Goal: Task Accomplishment & Management: Understand process/instructions

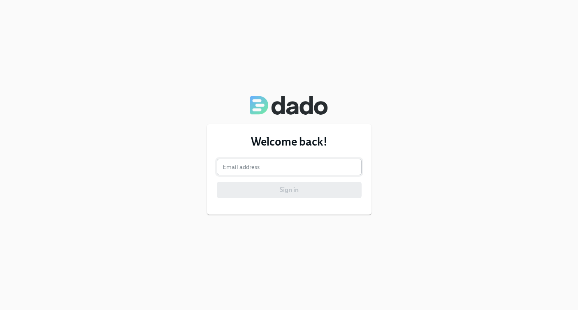
click at [338, 163] on input "email" at bounding box center [289, 167] width 145 height 16
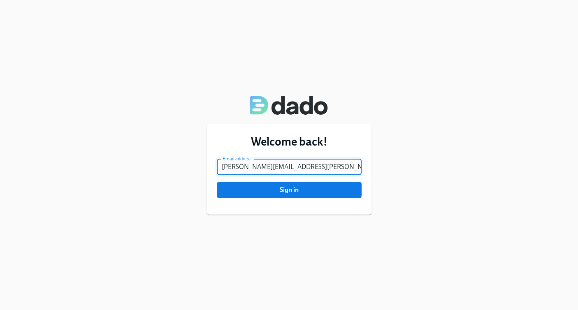
type input "ashley.roy@charliehealth.com"
click at [217, 182] on button "Sign in" at bounding box center [289, 190] width 145 height 16
click at [346, 189] on span "Sign in" at bounding box center [289, 190] width 133 height 8
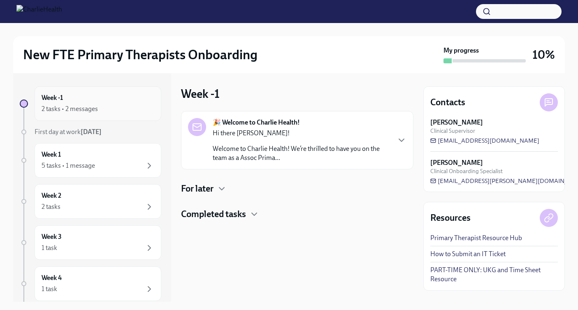
click at [116, 98] on div "Week -1 2 tasks • 2 messages" at bounding box center [98, 103] width 113 height 21
click at [109, 105] on div "2 tasks • 2 messages" at bounding box center [98, 109] width 113 height 10
click at [217, 191] on div "For later" at bounding box center [297, 189] width 232 height 12
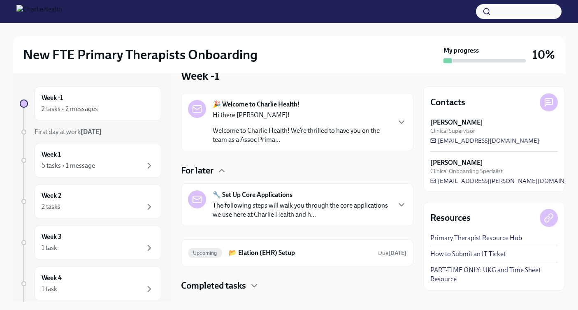
scroll to position [35, 0]
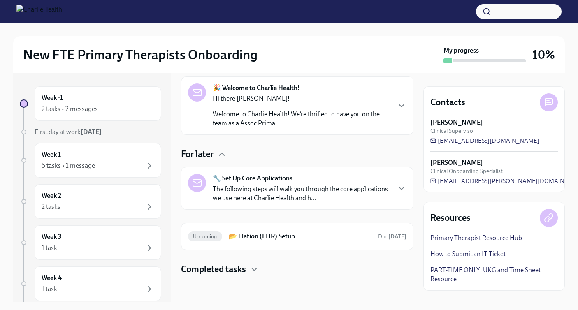
click at [258, 197] on p "The following steps will walk you through the core applications we use here at …" at bounding box center [301, 194] width 177 height 18
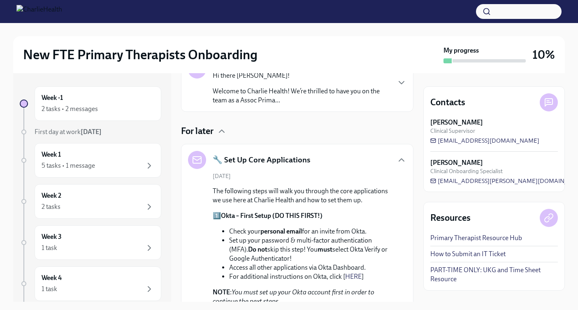
scroll to position [0, 0]
